Goal: Contribute content: Add original content to the website for others to see

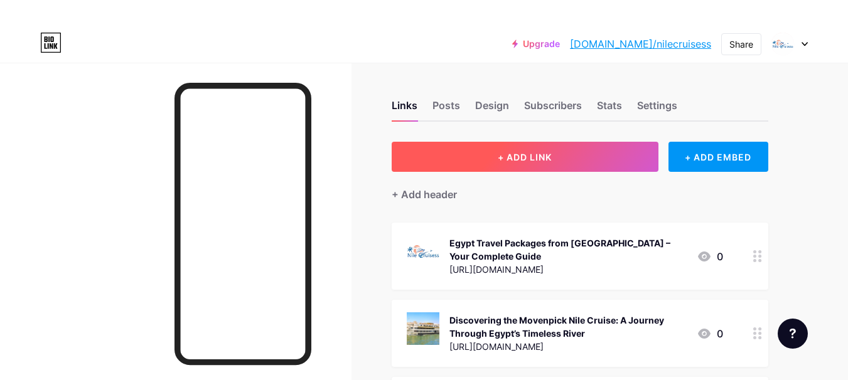
click at [513, 166] on button "+ ADD LINK" at bounding box center [525, 157] width 267 height 30
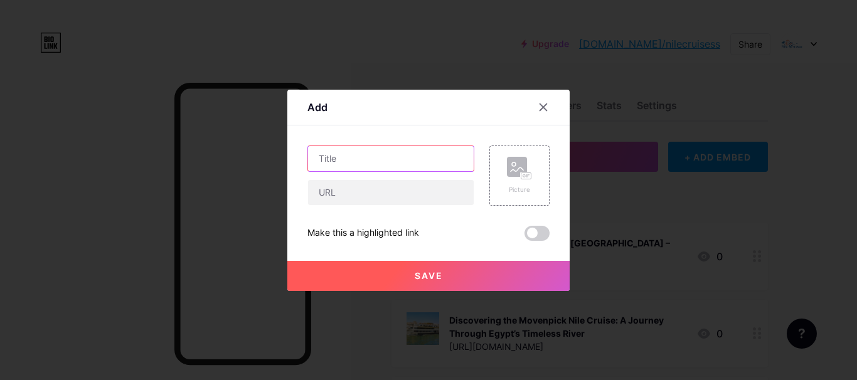
click at [374, 161] on input "text" at bounding box center [391, 158] width 166 height 25
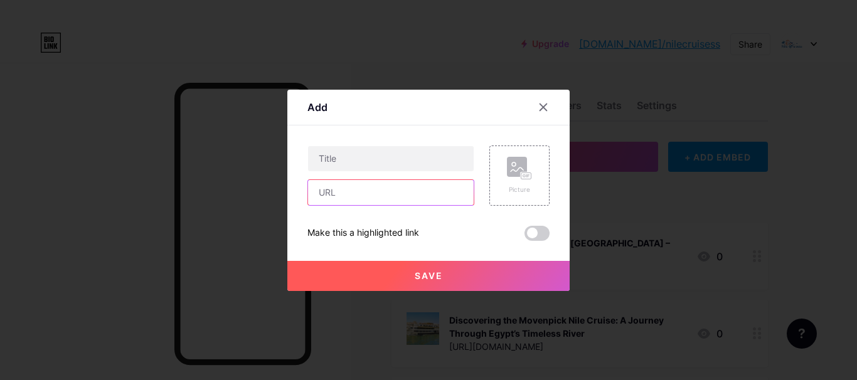
click at [363, 191] on input "text" at bounding box center [391, 192] width 166 height 25
paste input "[URL][DOMAIN_NAME]"
type input "[URL][DOMAIN_NAME]"
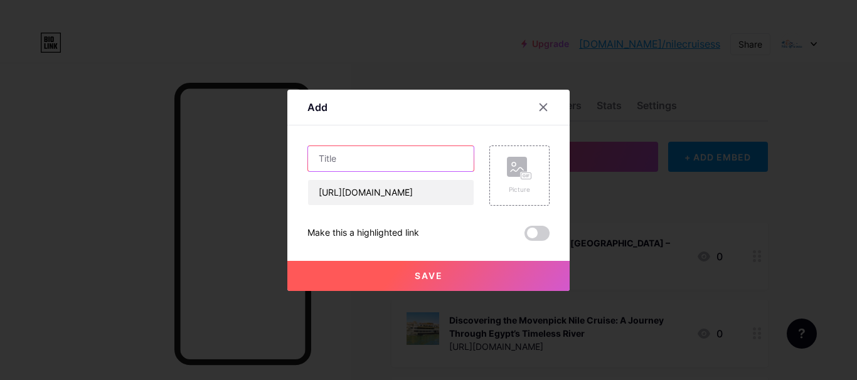
click at [396, 158] on input "text" at bounding box center [391, 158] width 166 height 25
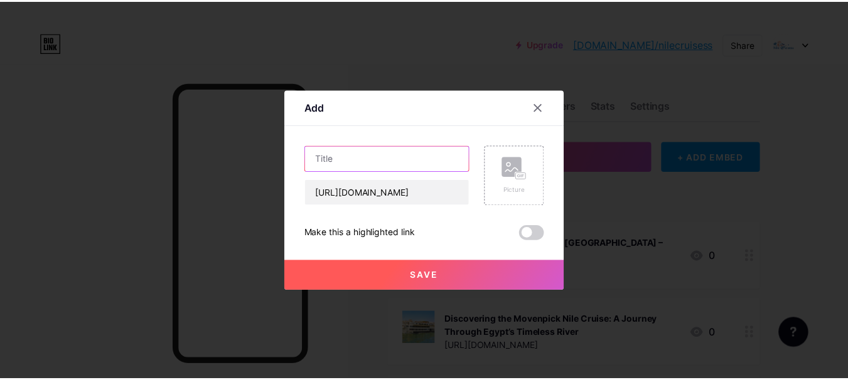
scroll to position [0, 0]
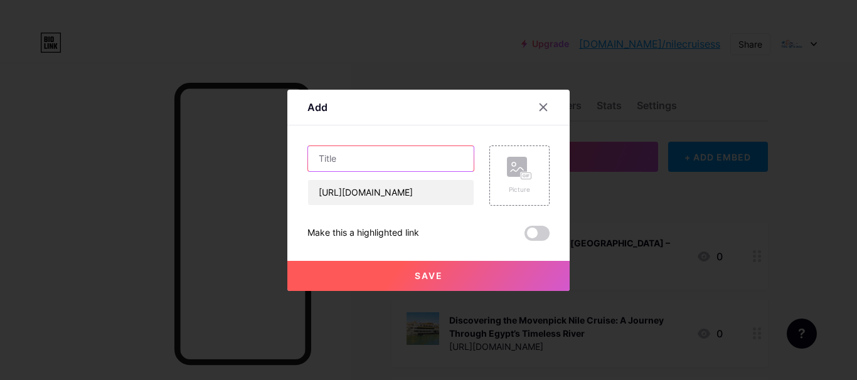
type input "C"
click at [437, 279] on span "Save" at bounding box center [429, 276] width 28 height 11
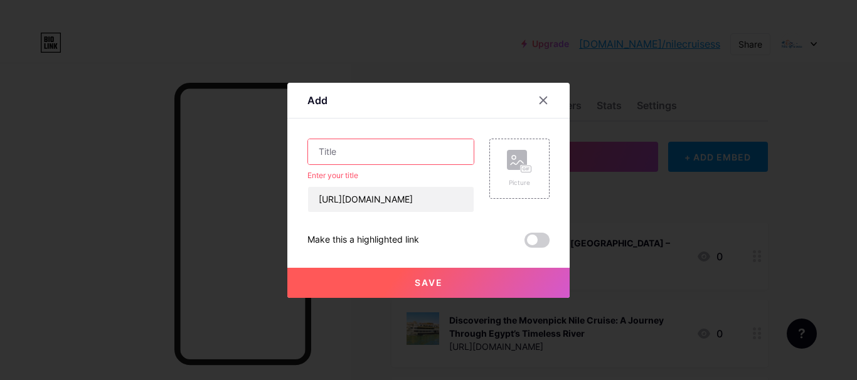
click at [545, 242] on span at bounding box center [537, 240] width 25 height 15
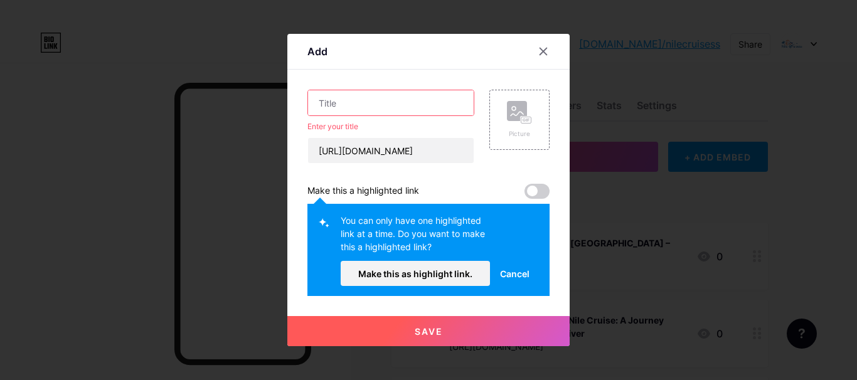
click at [404, 87] on div "Content YouTube Play YouTube video without leaving your page. ADD Vimeo Play Vi…" at bounding box center [429, 183] width 242 height 227
click at [395, 95] on input "text" at bounding box center [391, 102] width 166 height 25
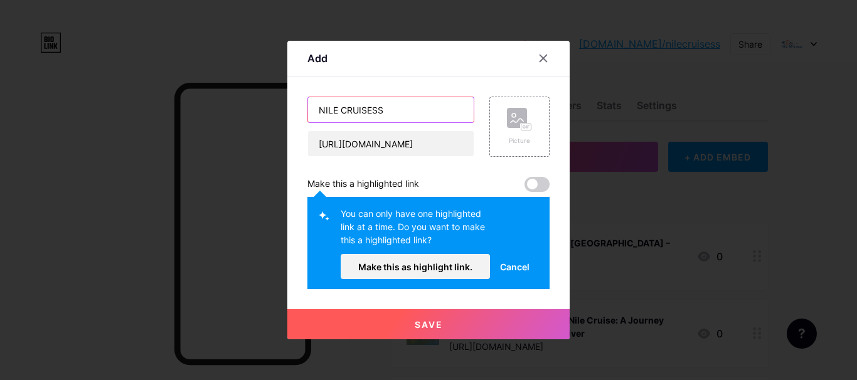
type input "NILE CRUISESS"
click at [431, 326] on span "Save" at bounding box center [429, 324] width 28 height 11
click at [539, 188] on span at bounding box center [537, 184] width 25 height 15
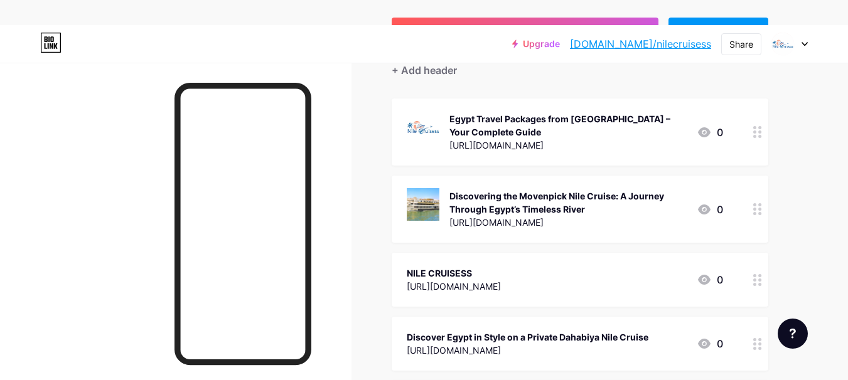
scroll to position [151, 0]
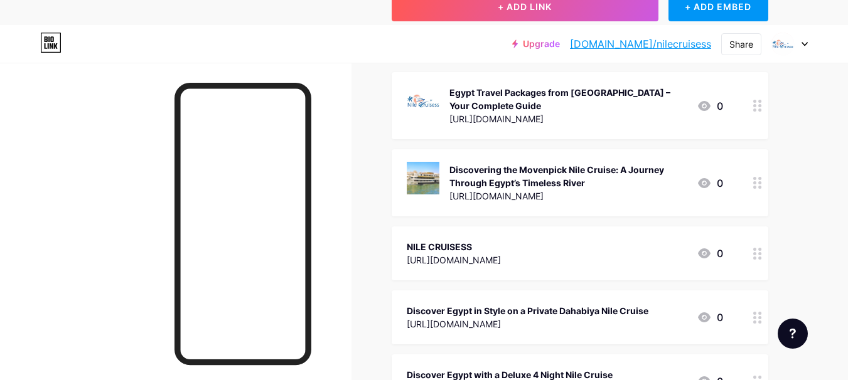
click at [501, 251] on div "NILE CRUISESS" at bounding box center [454, 246] width 94 height 13
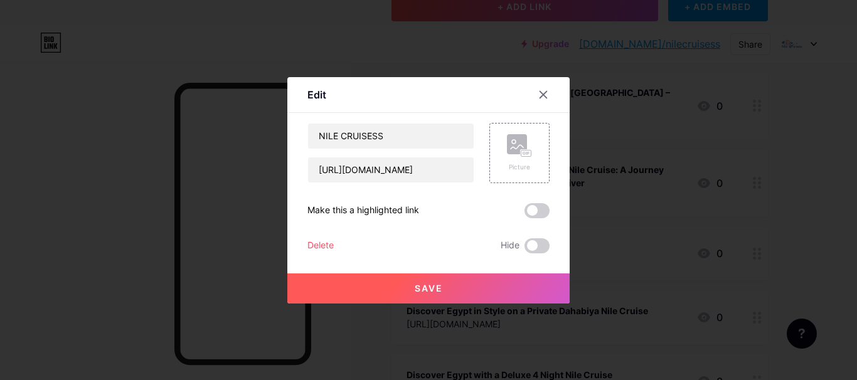
click at [544, 212] on span at bounding box center [537, 210] width 25 height 15
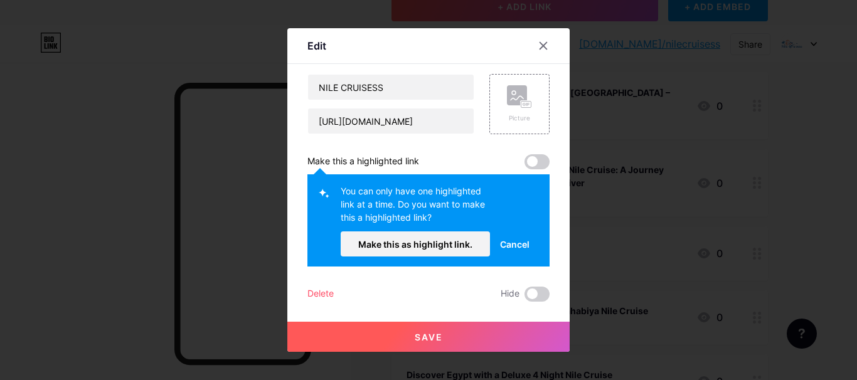
click at [434, 332] on span "Save" at bounding box center [429, 337] width 28 height 11
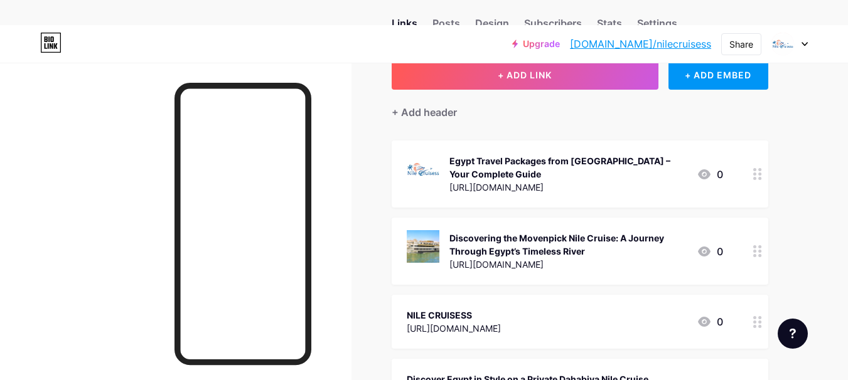
scroll to position [0, 0]
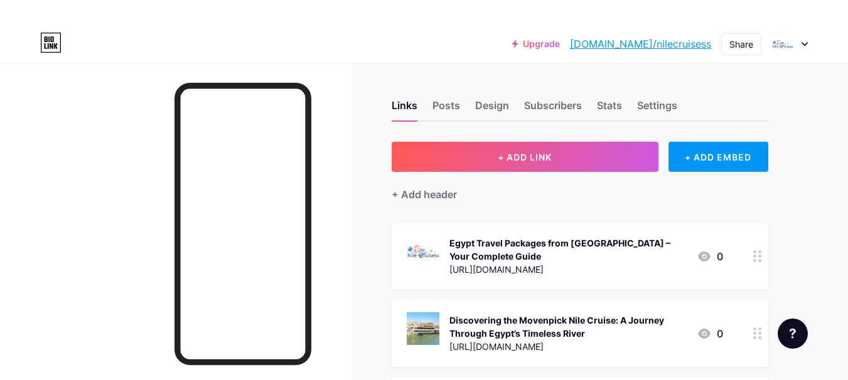
click at [336, 117] on div at bounding box center [175, 253] width 351 height 380
